Goal: Transaction & Acquisition: Purchase product/service

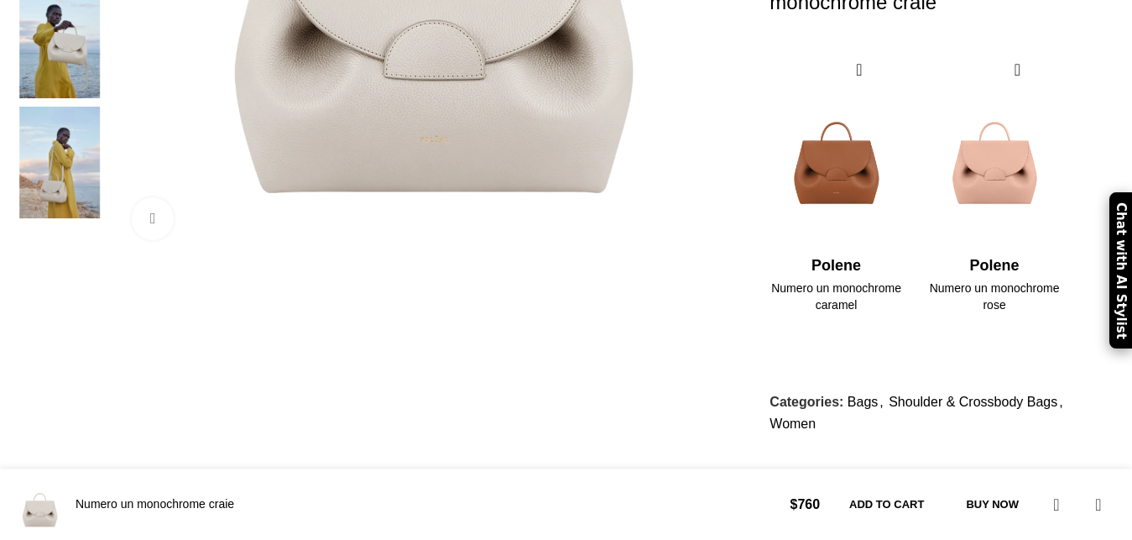
scroll to position [717, 0]
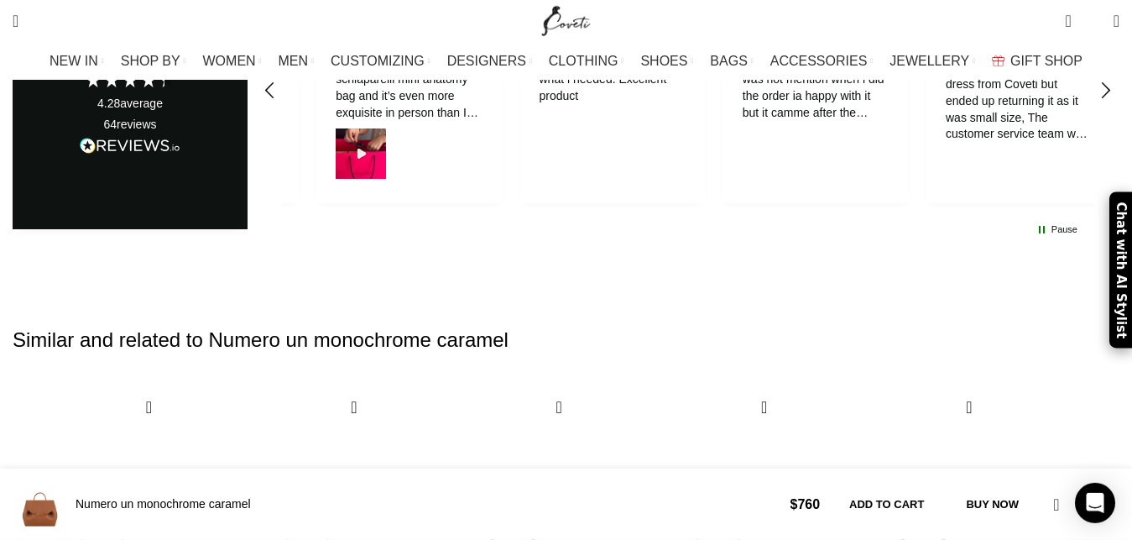
scroll to position [3959, 0]
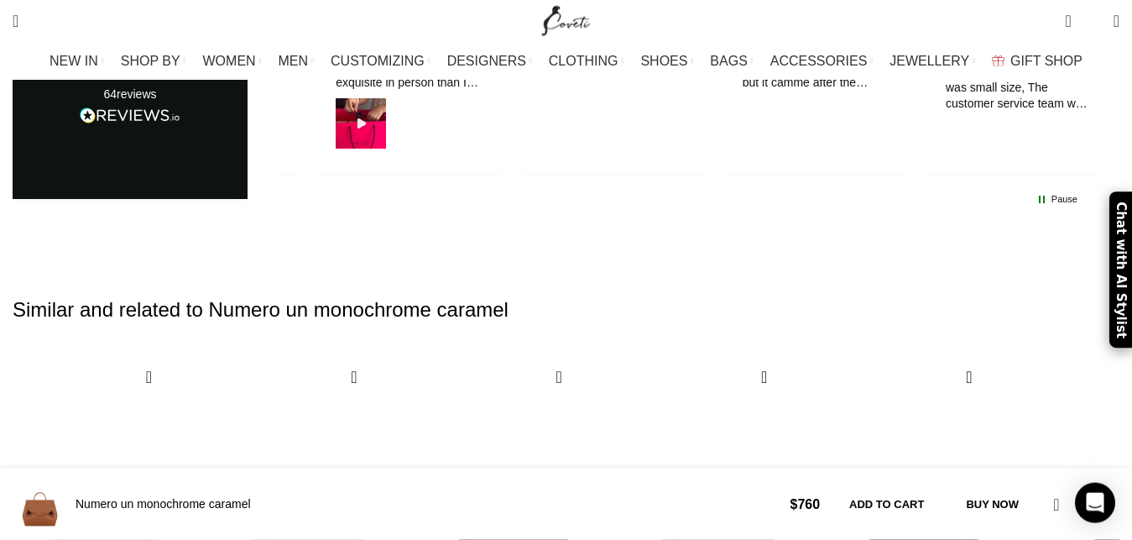
click at [775, 352] on img "4 / 30" at bounding box center [717, 525] width 185 height 346
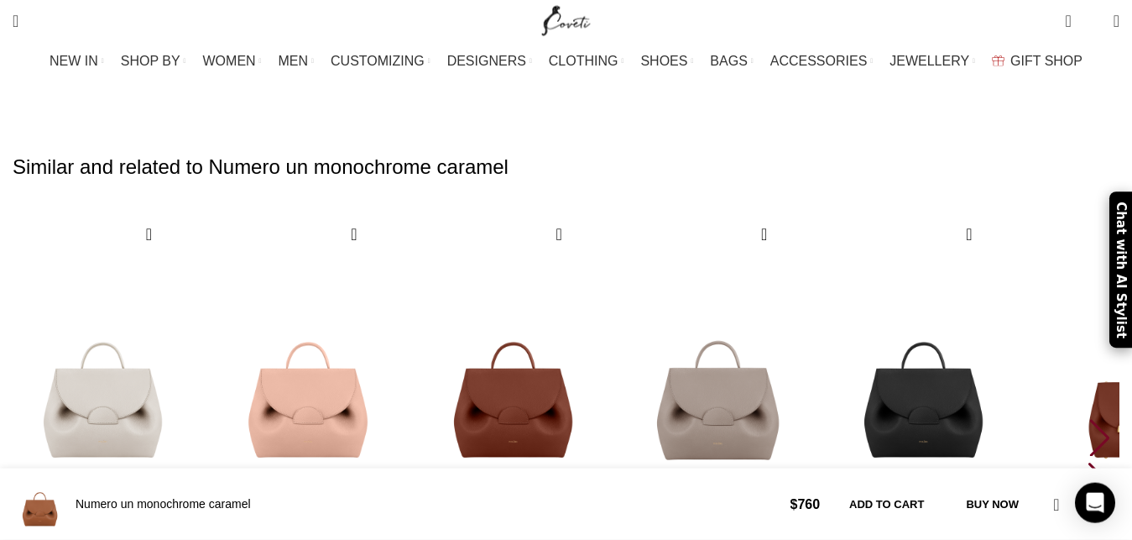
scroll to position [4217, 0]
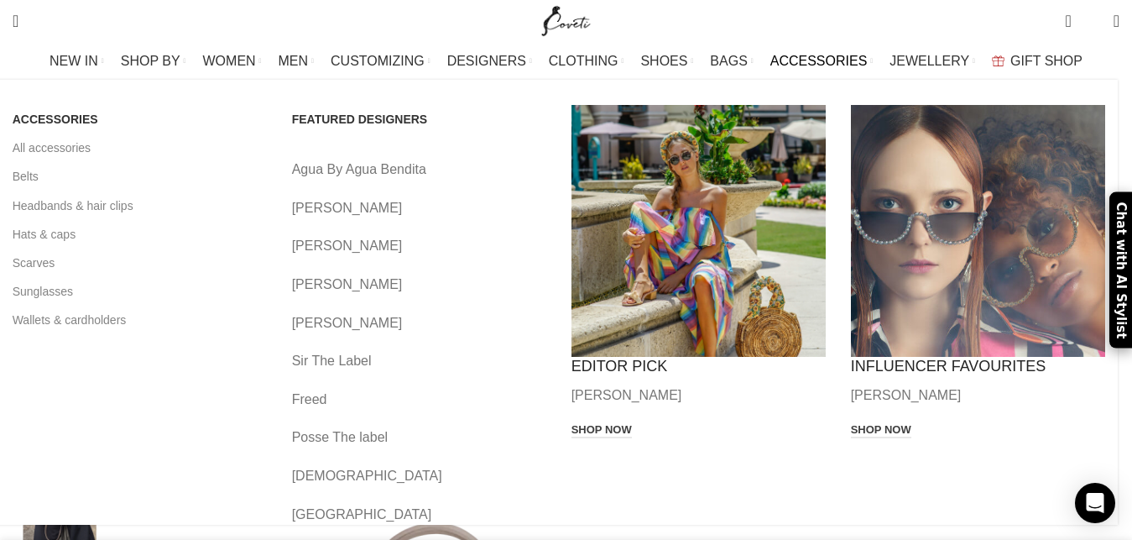
click at [815, 64] on span "ACCESSORIES" at bounding box center [818, 61] width 97 height 16
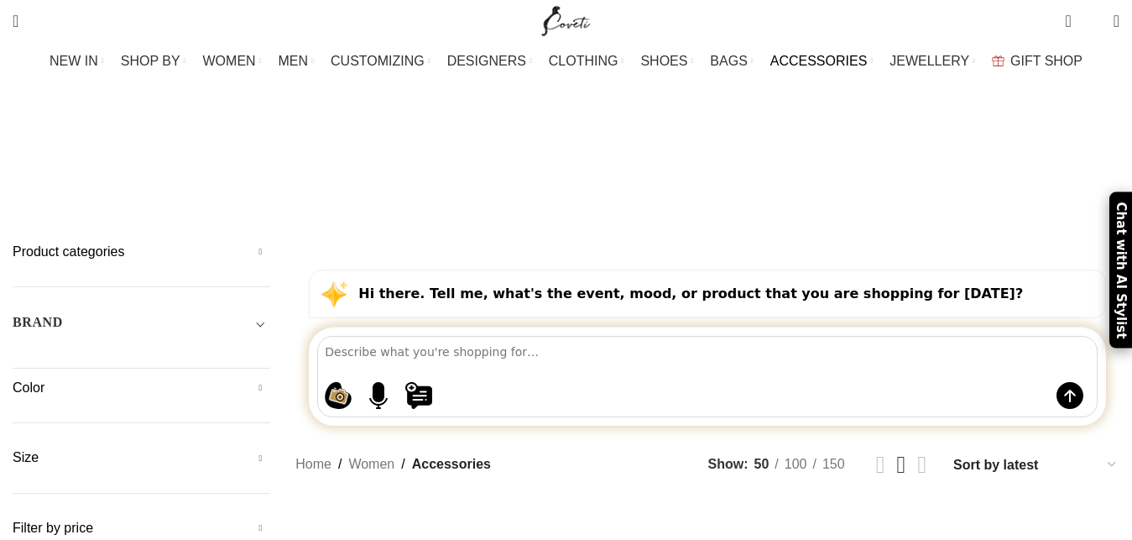
scroll to position [8, 0]
